Goal: Transaction & Acquisition: Book appointment/travel/reservation

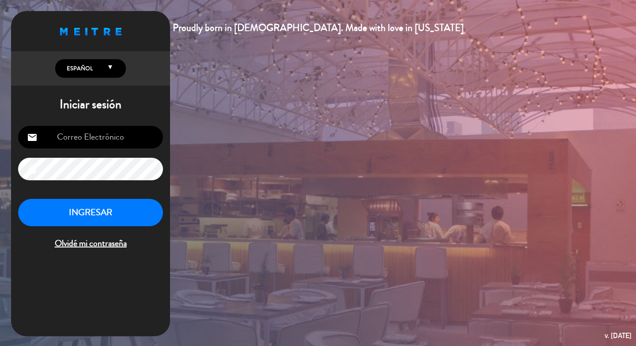
type input "[EMAIL_ADDRESS][DOMAIN_NAME]"
click at [90, 215] on button "INGRESAR" at bounding box center [90, 213] width 145 height 28
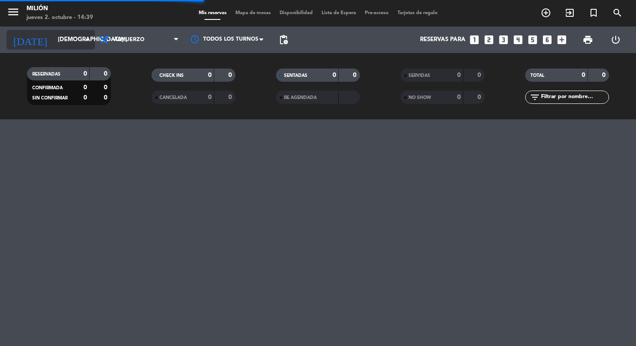
click at [53, 43] on input "[DEMOGRAPHIC_DATA] [DATE]" at bounding box center [92, 40] width 78 height 16
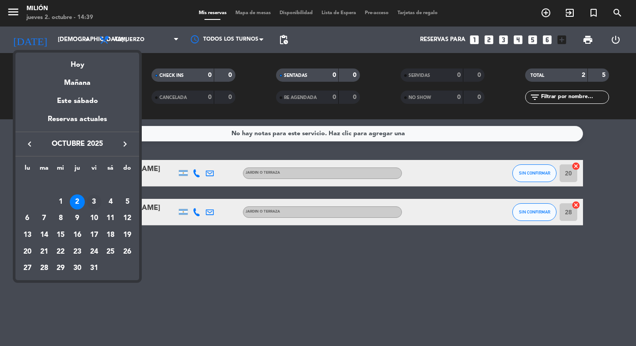
click at [92, 200] on div "3" at bounding box center [94, 201] width 15 height 15
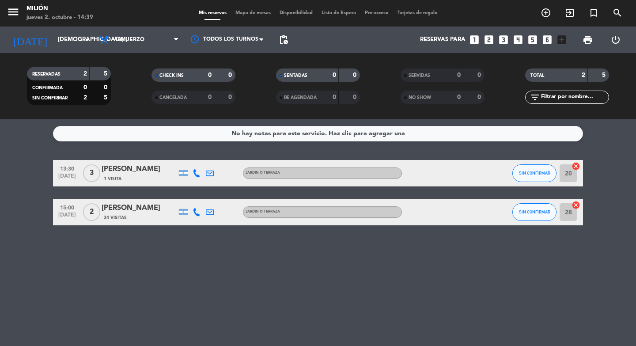
type input "vie. [DATE]"
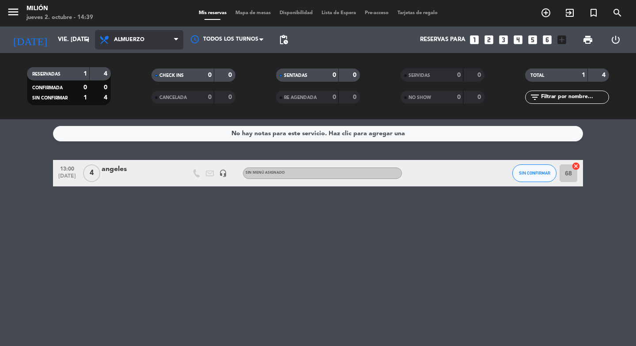
click at [141, 44] on span "Almuerzo" at bounding box center [139, 39] width 88 height 19
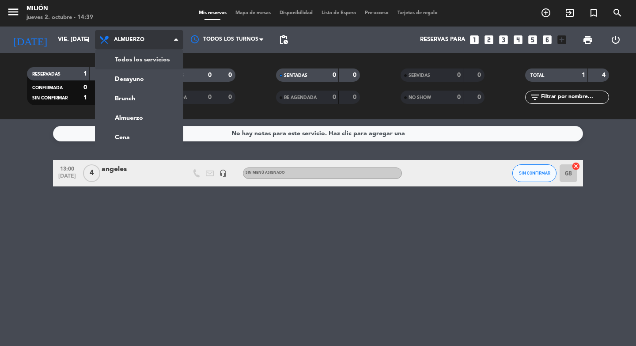
click at [146, 61] on div "menu Milión jueves 2. octubre - 14:39 Mis reservas Mapa de mesas Disponibilidad…" at bounding box center [318, 59] width 636 height 119
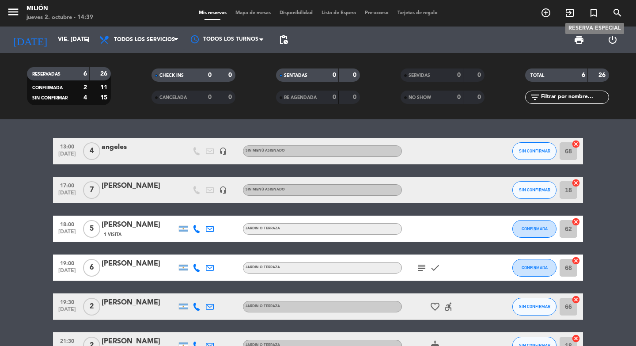
click at [590, 10] on icon "turned_in_not" at bounding box center [593, 13] width 11 height 11
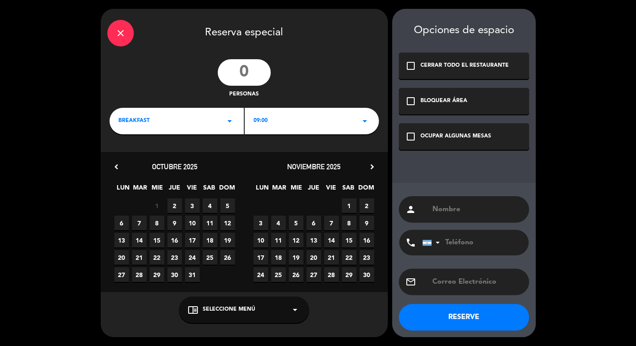
click at [241, 69] on input "number" at bounding box center [244, 72] width 53 height 27
type input "10"
click at [173, 118] on div "BREAKFAST arrow_drop_down" at bounding box center [177, 121] width 134 height 27
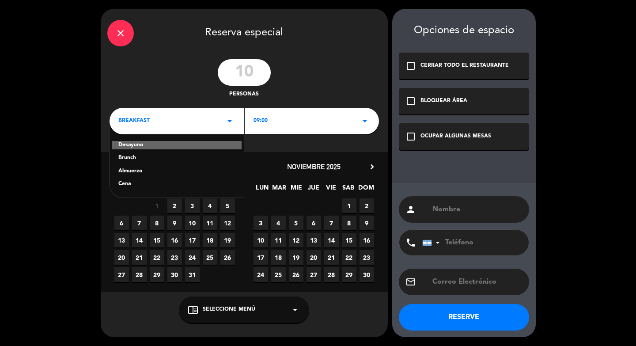
click at [154, 171] on div "Almuerzo" at bounding box center [176, 171] width 117 height 9
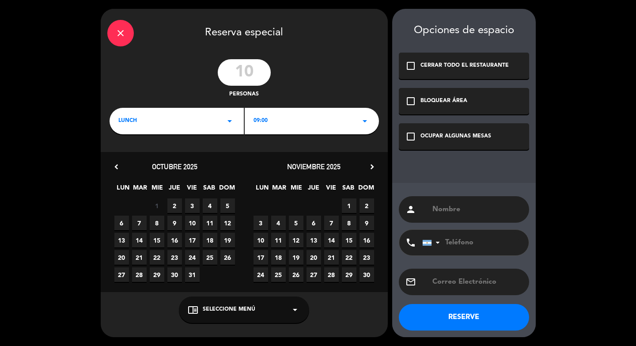
click at [269, 118] on div "09:00 arrow_drop_down" at bounding box center [312, 121] width 134 height 27
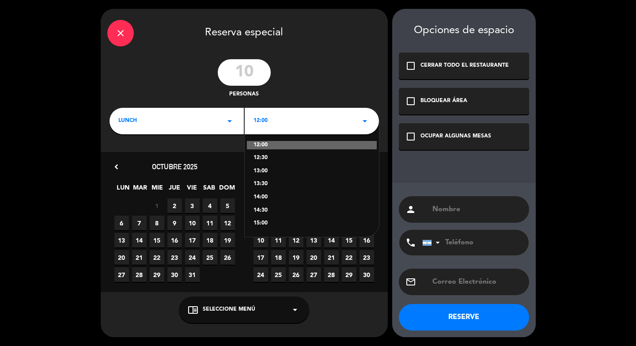
click at [268, 142] on div "12:00" at bounding box center [312, 145] width 130 height 9
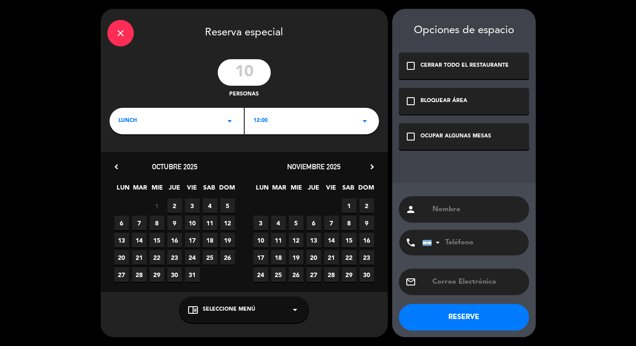
click at [190, 205] on span "3" at bounding box center [192, 205] width 15 height 15
click at [454, 212] on input "text" at bounding box center [477, 209] width 91 height 12
type input "f"
type input "[GEOGRAPHIC_DATA]"
click at [458, 140] on div "OCUPAR ALGUNAS MESAS" at bounding box center [455, 136] width 71 height 9
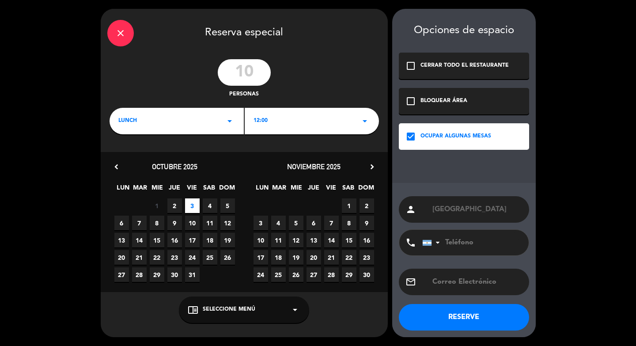
click at [486, 325] on button "RESERVE" at bounding box center [464, 317] width 130 height 27
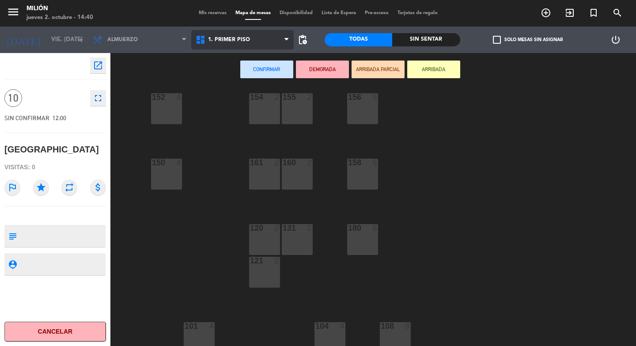
scroll to position [15, 0]
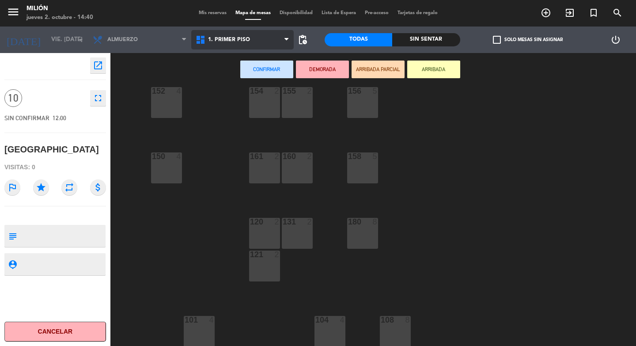
click at [251, 36] on span "1. PRIMER PISO" at bounding box center [242, 39] width 103 height 19
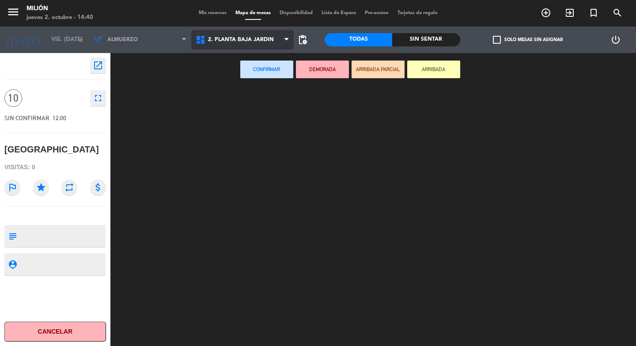
scroll to position [0, 0]
click at [262, 83] on ng-component "menu Milión jueves 2. octubre - 14:40 Mis reservas Mapa de mesas Disponibilidad…" at bounding box center [318, 173] width 636 height 346
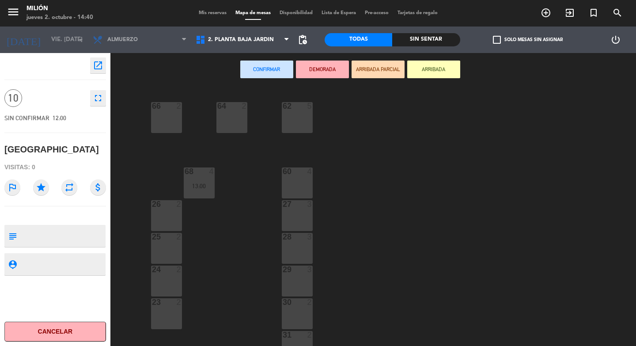
drag, startPoint x: 292, startPoint y: 127, endPoint x: 285, endPoint y: 129, distance: 6.9
click at [292, 127] on div "62 5" at bounding box center [297, 117] width 31 height 31
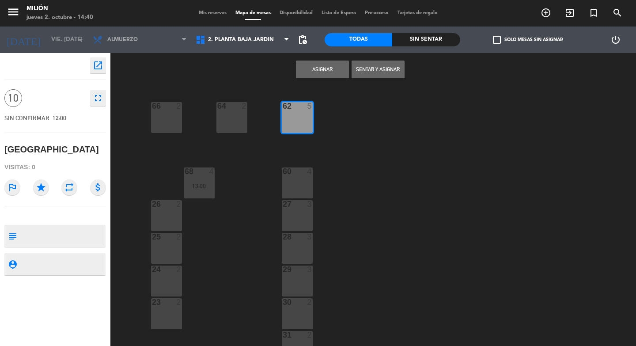
click at [237, 130] on div "64 2" at bounding box center [231, 117] width 31 height 31
click at [172, 122] on div "66 2" at bounding box center [166, 117] width 31 height 31
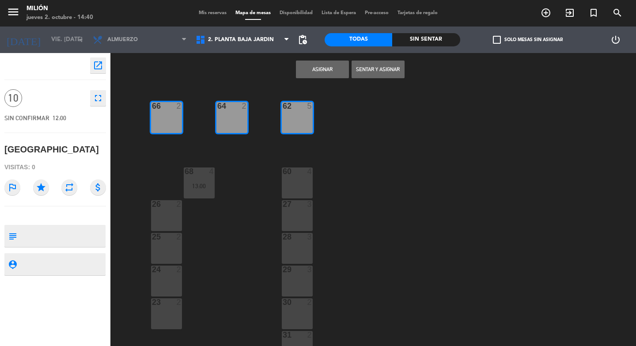
click at [327, 71] on button "Asignar" at bounding box center [322, 70] width 53 height 18
